Goal: Information Seeking & Learning: Learn about a topic

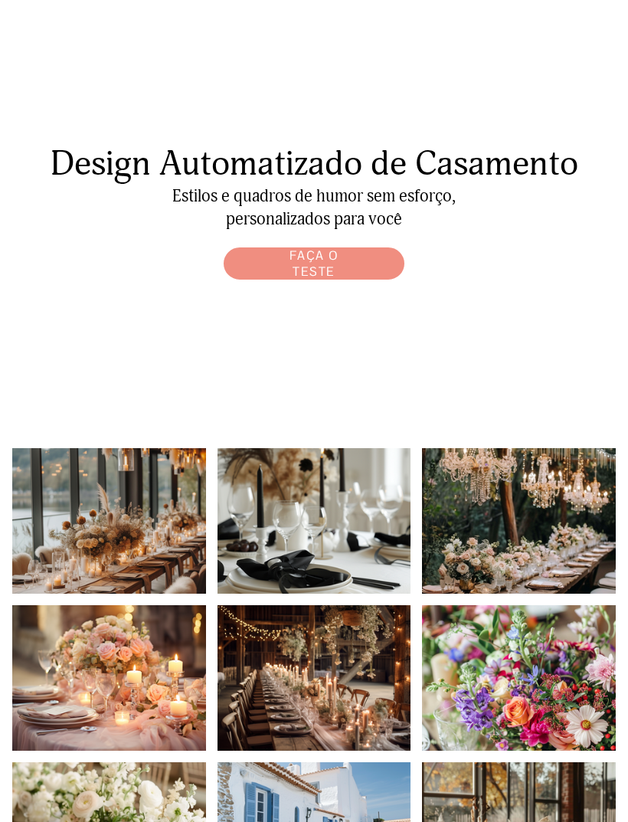
scroll to position [53, 0]
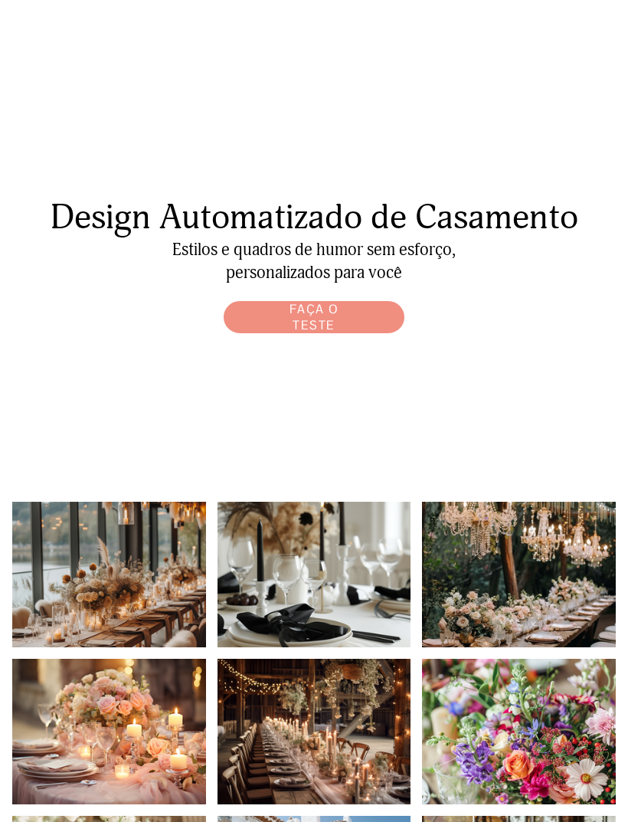
click at [362, 324] on link "FAÇA O TESTE" at bounding box center [313, 318] width 195 height 48
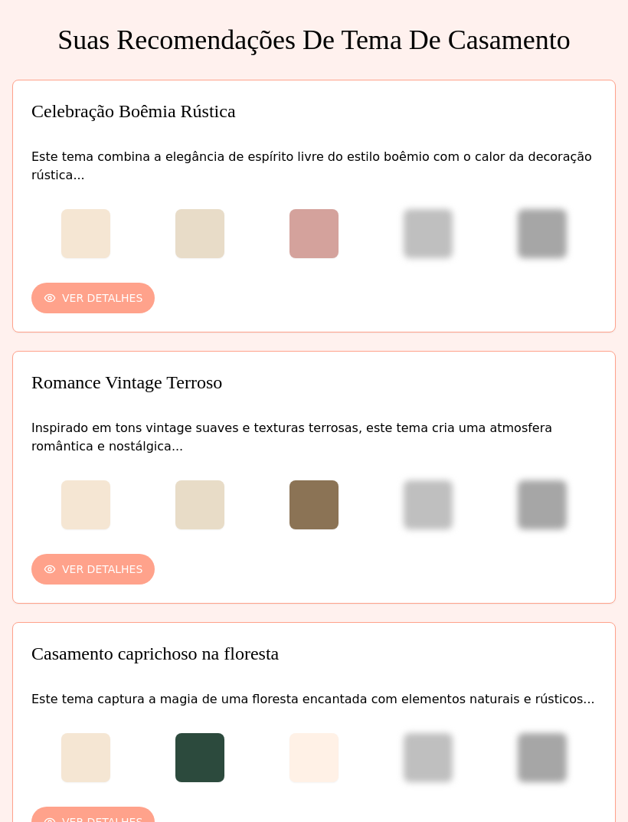
click at [113, 283] on button "VER DETALHES" at bounding box center [92, 298] width 123 height 31
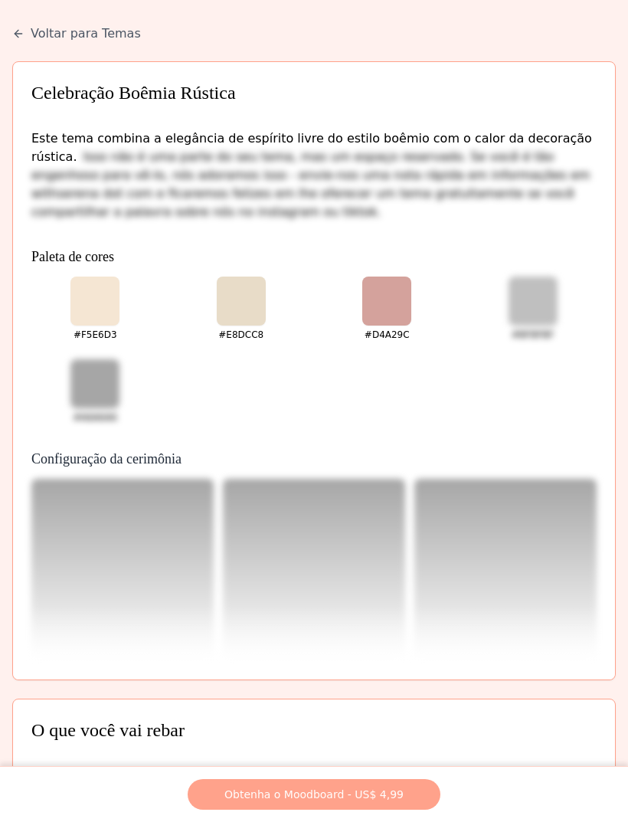
click at [21, 37] on icon at bounding box center [18, 34] width 12 height 12
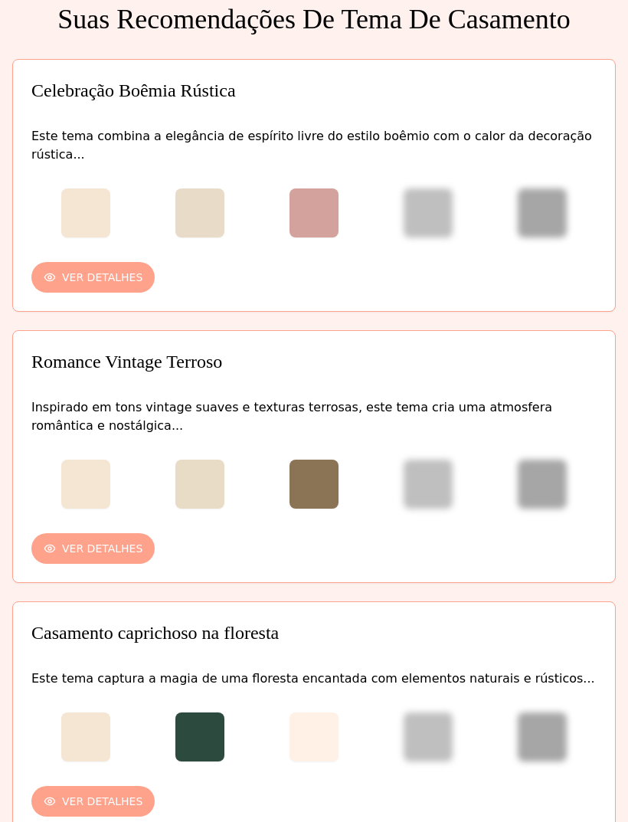
scroll to position [71, 0]
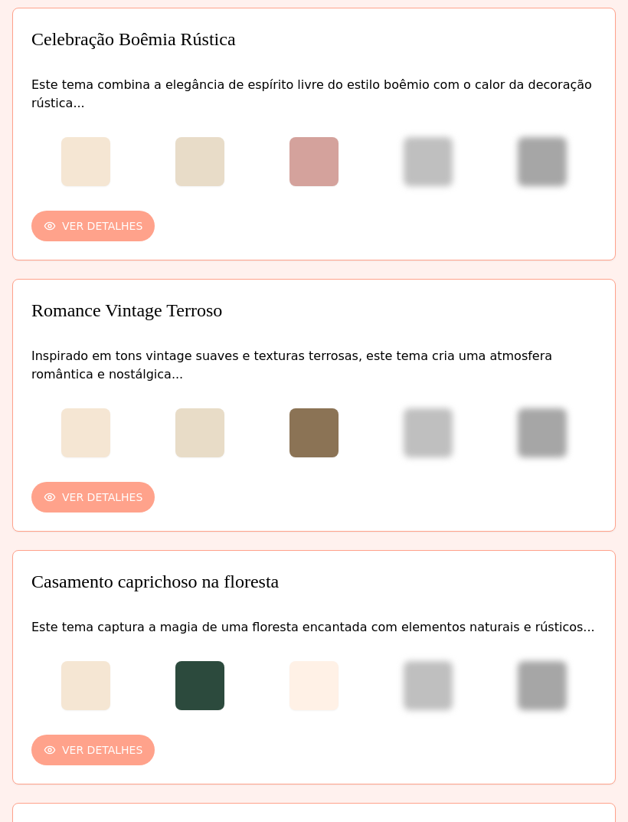
click at [452, 330] on div "Inspirado em tons vintage suaves e texturas terrosas, este tema cria uma atmosf…" at bounding box center [314, 431] width 602 height 202
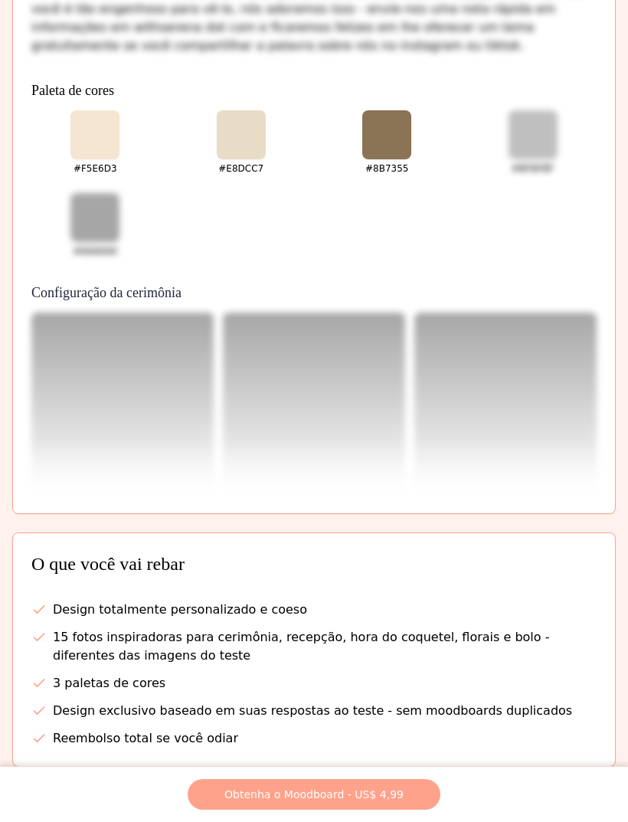
scroll to position [0, 0]
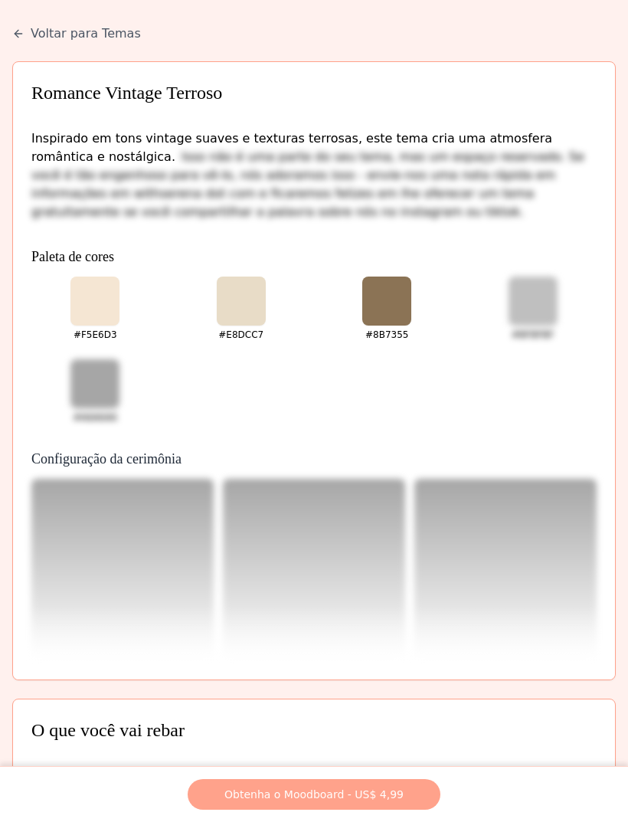
click at [25, 32] on button "Voltar para Temas" at bounding box center [76, 34] width 129 height 18
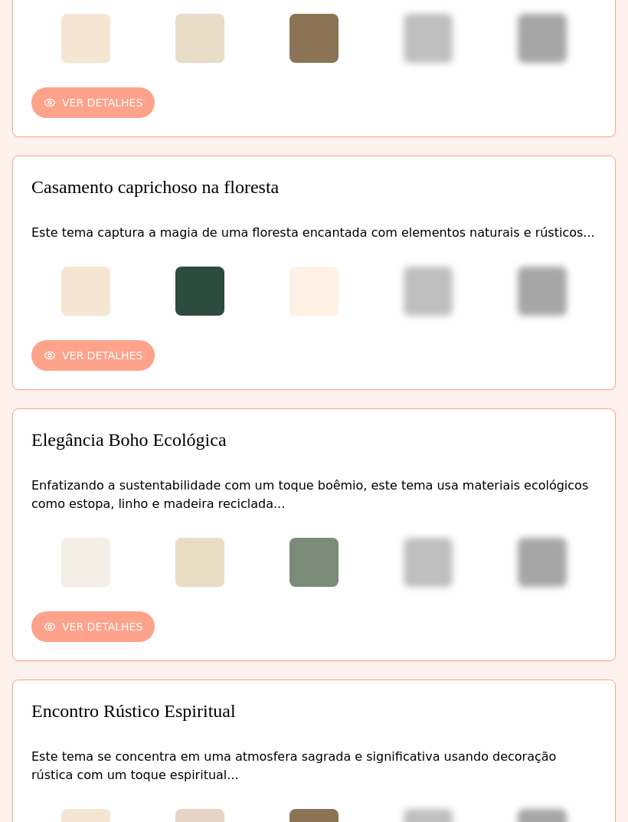
scroll to position [467, 0]
click at [481, 205] on div "Este tema captura a magia de uma floresta encantada com elementos naturais e rú…" at bounding box center [314, 297] width 602 height 184
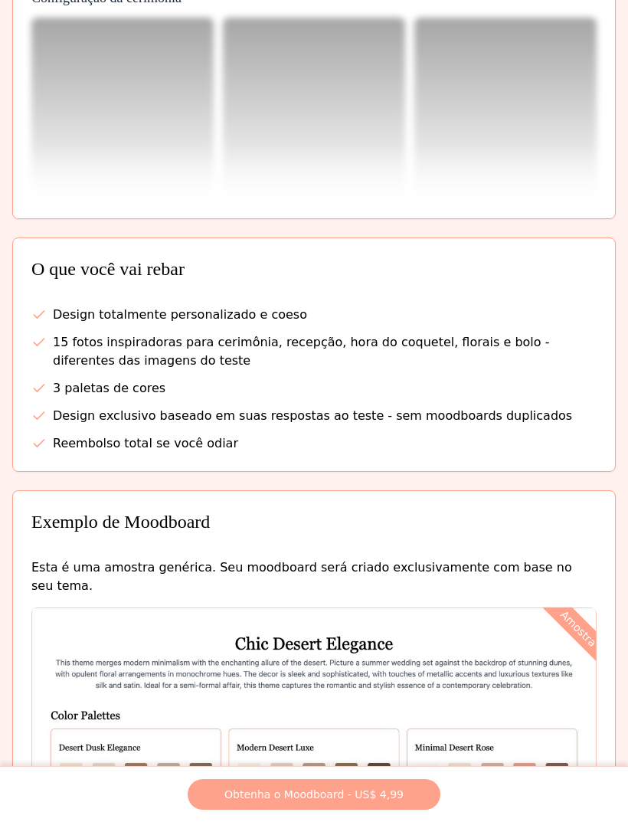
scroll to position [418, 0]
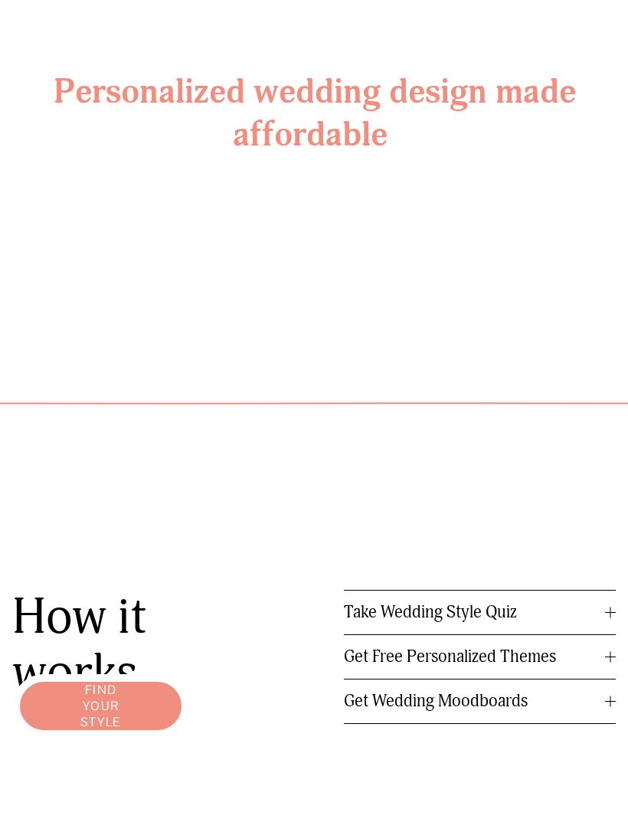
scroll to position [1575, 0]
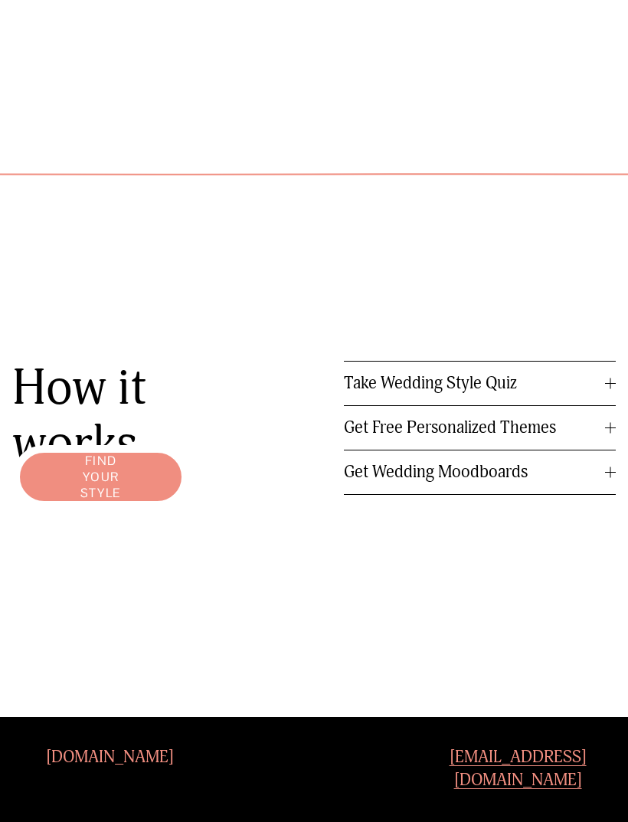
click at [573, 438] on span "Get Free Personalized Themes" at bounding box center [474, 428] width 261 height 21
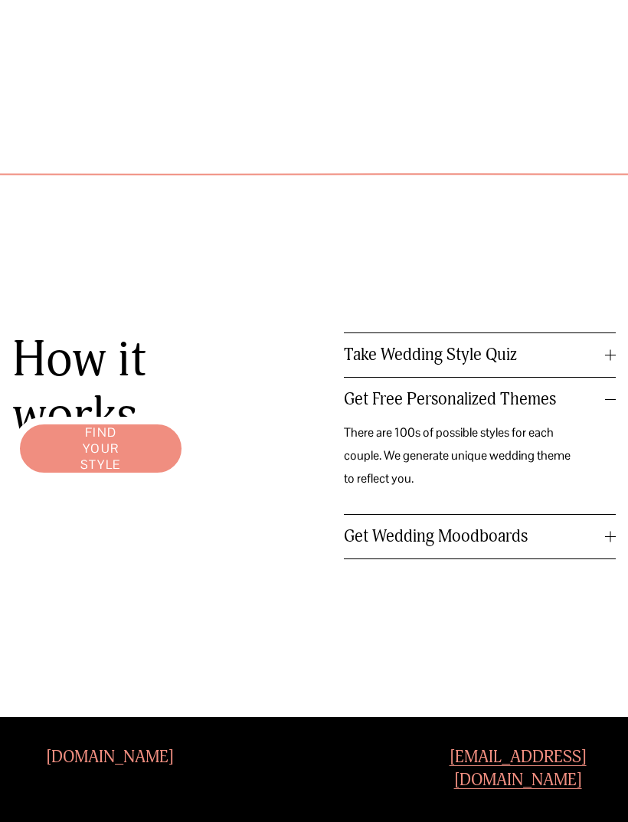
click at [557, 410] on span "Get Free Personalized Themes" at bounding box center [474, 399] width 261 height 21
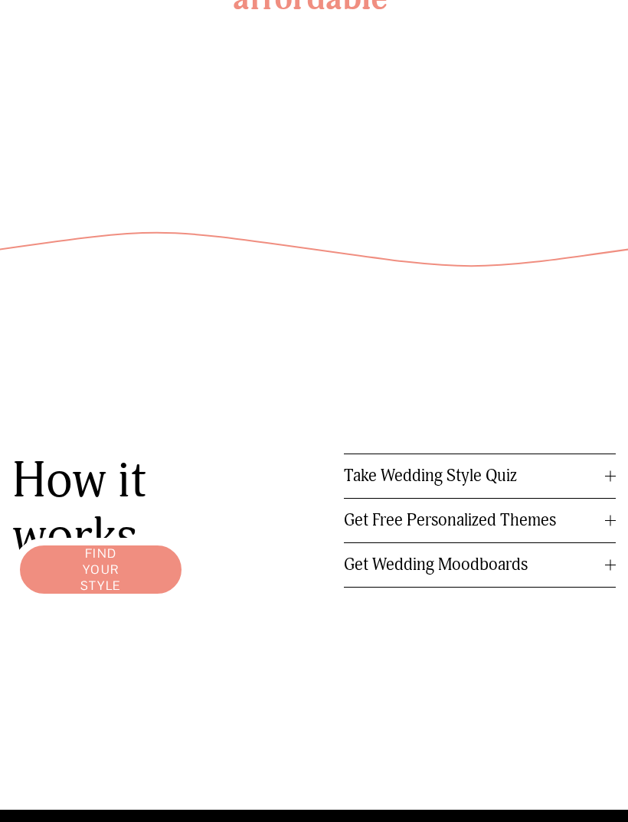
scroll to position [1592, 0]
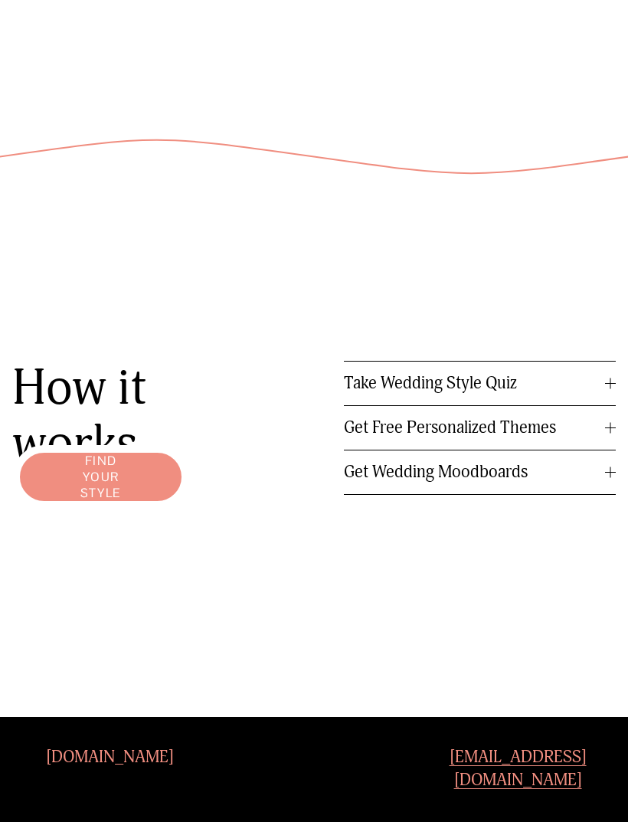
click at [146, 507] on link "Find your style" at bounding box center [100, 477] width 177 height 64
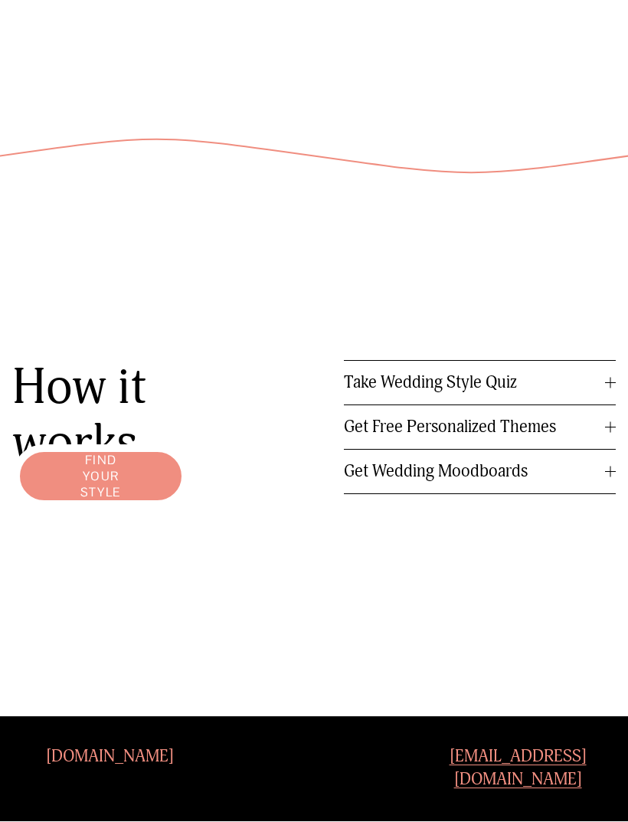
scroll to position [1642, 0]
